Goal: Find specific page/section: Find specific page/section

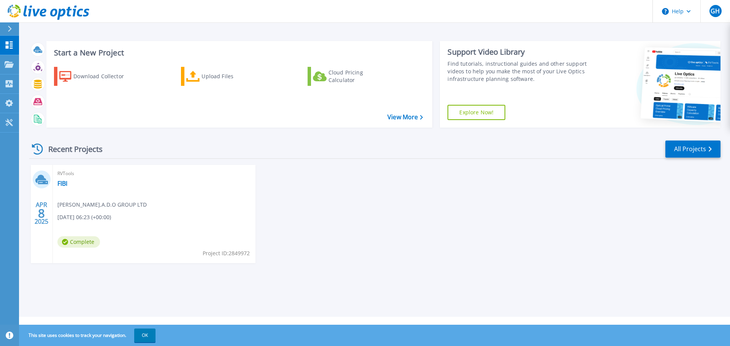
click at [75, 199] on div "RVTools FIBI Guy Hemed , A.D.O GROUP LTD 04/08/2025, 06:23 (+00:00) Complete Pr…" at bounding box center [154, 214] width 203 height 99
click at [63, 183] on link "FIBI" at bounding box center [62, 184] width 10 height 8
